Goal: Task Accomplishment & Management: Manage account settings

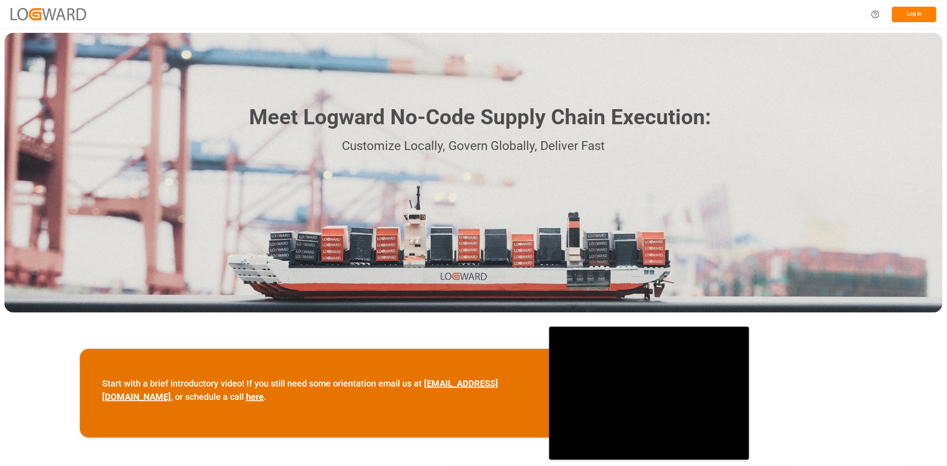
click at [918, 14] on button "Log In" at bounding box center [914, 15] width 44 height 16
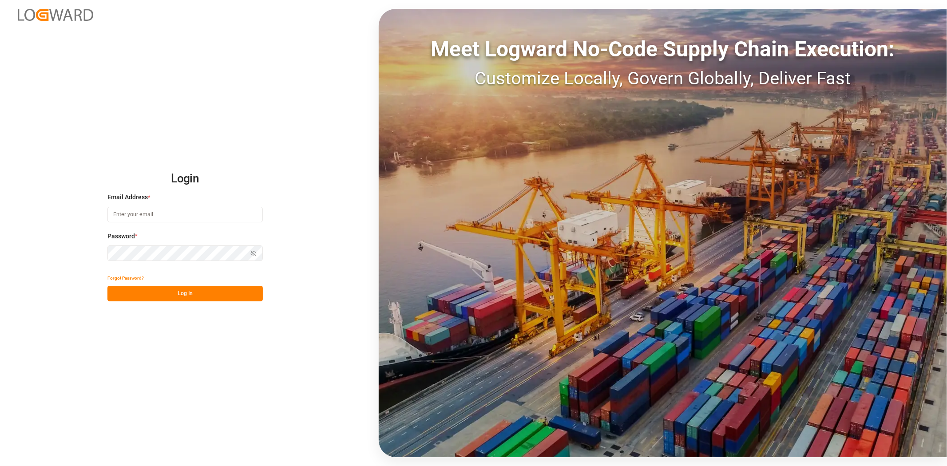
type input "[DOMAIN_NAME][EMAIL_ADDRESS][PERSON_NAME][DOMAIN_NAME]"
click at [169, 294] on button "Log In" at bounding box center [184, 294] width 155 height 16
